Goal: Task Accomplishment & Management: Use online tool/utility

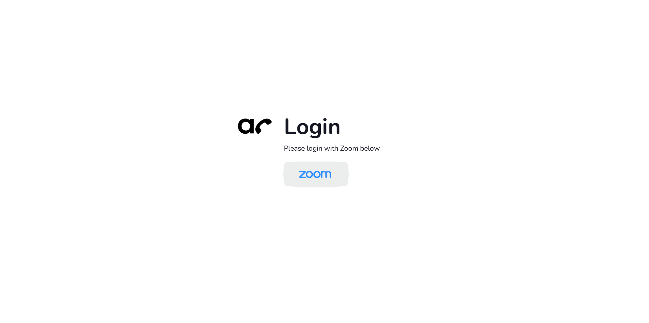
click at [317, 175] on img at bounding box center [315, 174] width 47 height 22
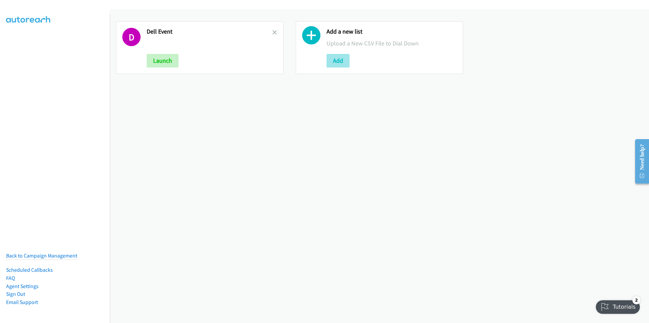
click at [339, 62] on button "Add" at bounding box center [338, 61] width 23 height 14
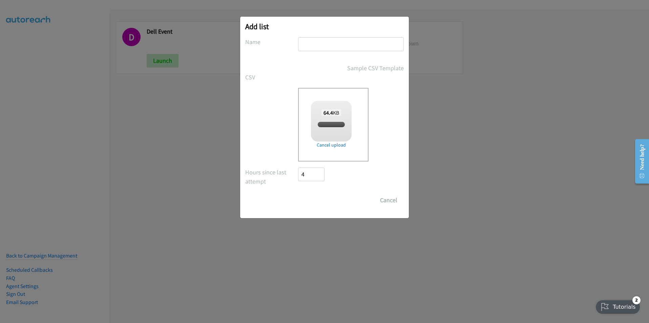
checkbox input "true"
click at [317, 201] on input "Save List" at bounding box center [316, 200] width 36 height 14
type input "Dell Event - 5"
click at [319, 199] on input "Save List" at bounding box center [316, 200] width 36 height 14
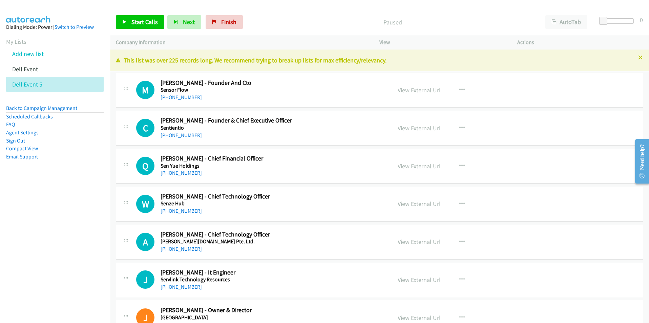
click at [57, 203] on nav "Dialing Mode: Power | Switch to Preview My Lists Add new list Dell Event Dell E…" at bounding box center [55, 175] width 110 height 323
